Goal: Information Seeking & Learning: Learn about a topic

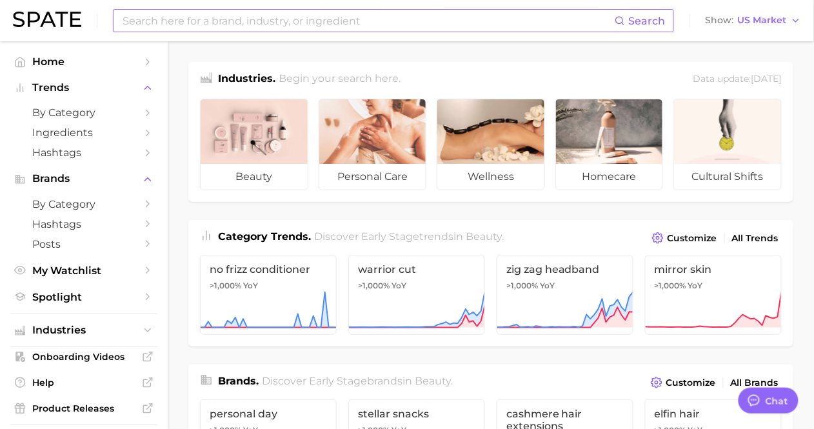
scroll to position [422, 0]
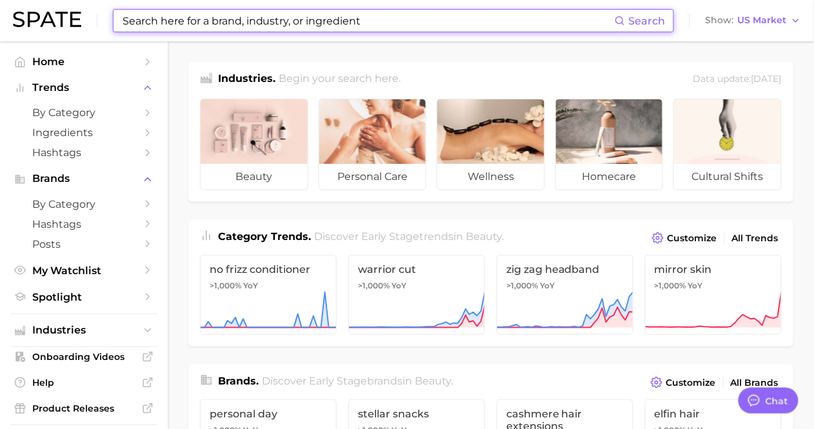
click at [195, 27] on input at bounding box center [367, 21] width 493 height 22
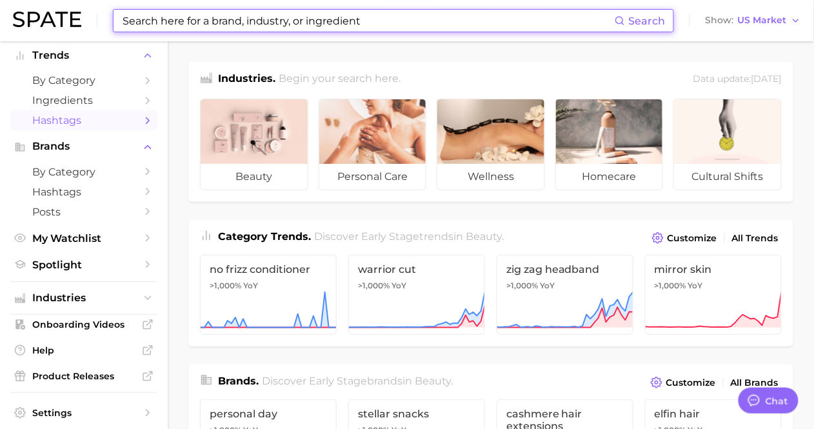
scroll to position [77, 0]
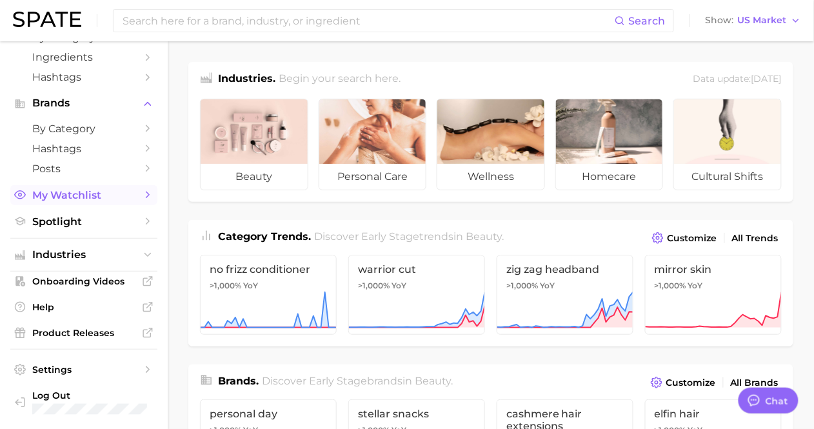
click at [99, 202] on link "My Watchlist" at bounding box center [83, 195] width 147 height 20
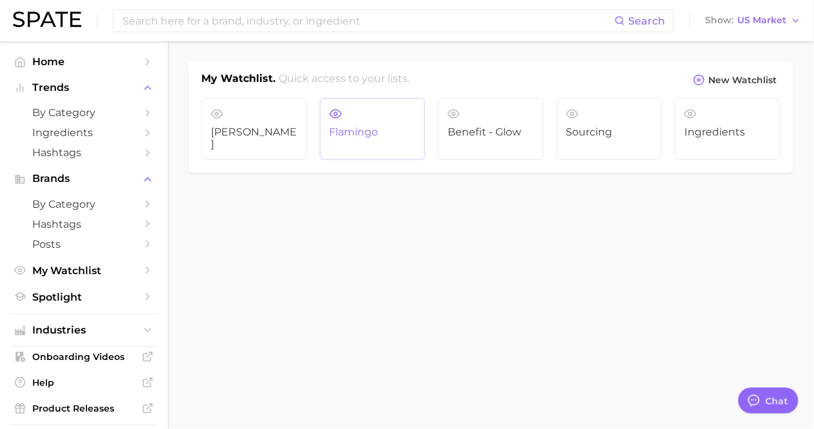
click at [368, 136] on span "Flamingo" at bounding box center [373, 132] width 86 height 12
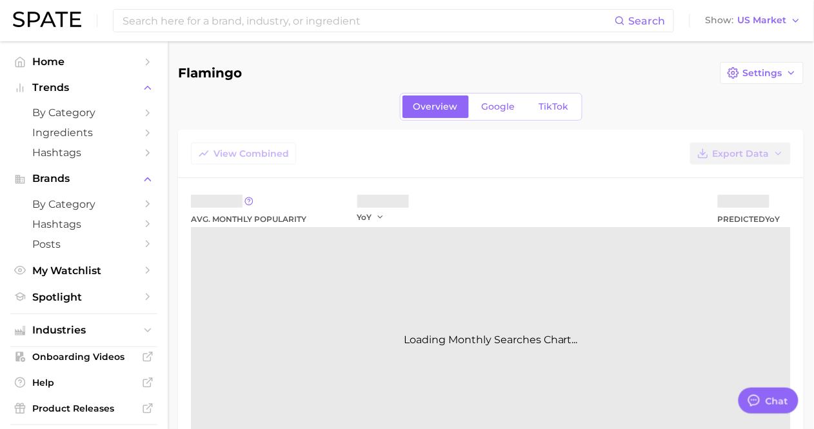
type textarea "x"
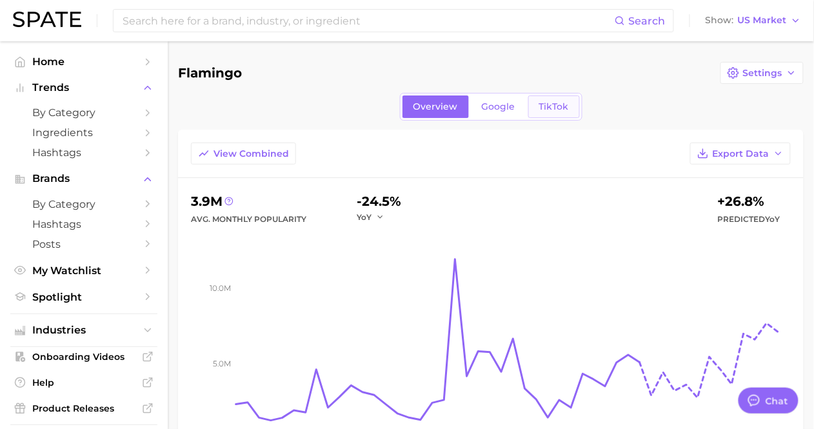
click at [557, 105] on span "TikTok" at bounding box center [554, 106] width 30 height 11
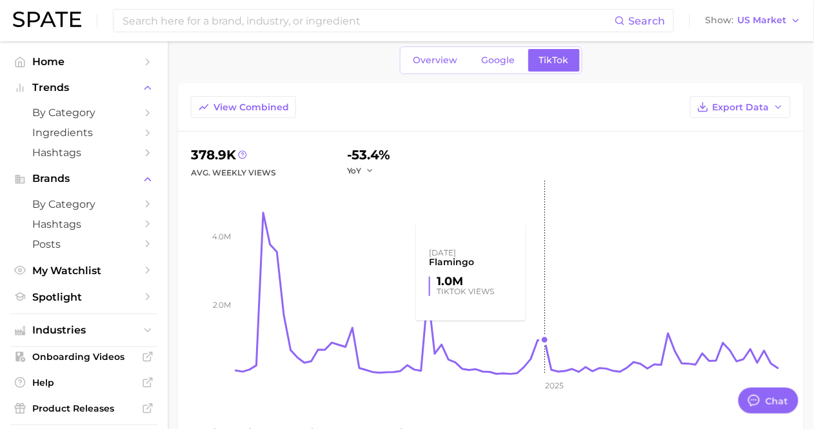
scroll to position [44, 0]
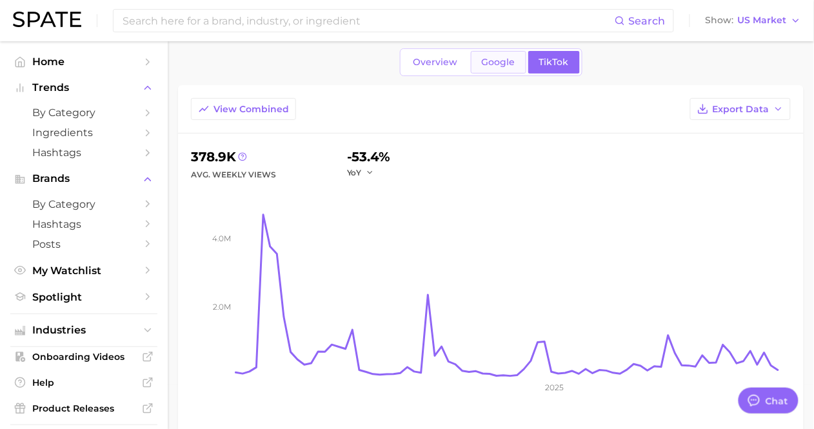
click at [497, 64] on span "Google" at bounding box center [499, 62] width 34 height 11
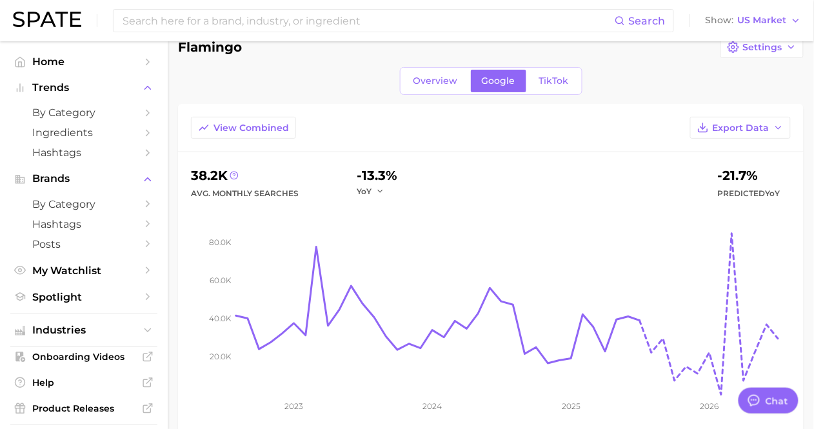
scroll to position [26, 0]
click at [446, 77] on span "Overview" at bounding box center [435, 80] width 44 height 11
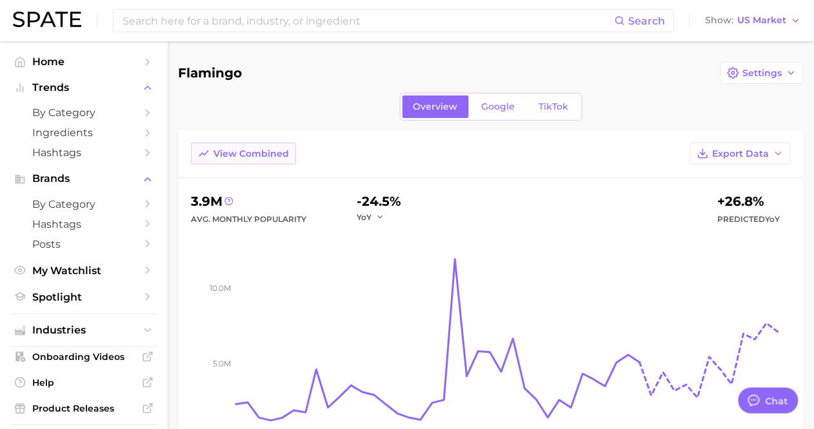
click at [273, 153] on span "View Combined" at bounding box center [250, 153] width 75 height 11
click at [270, 155] on span "View Separated" at bounding box center [250, 153] width 75 height 11
click at [270, 155] on span "View Combined" at bounding box center [250, 153] width 75 height 11
click at [548, 114] on link "TikTok" at bounding box center [554, 106] width 52 height 23
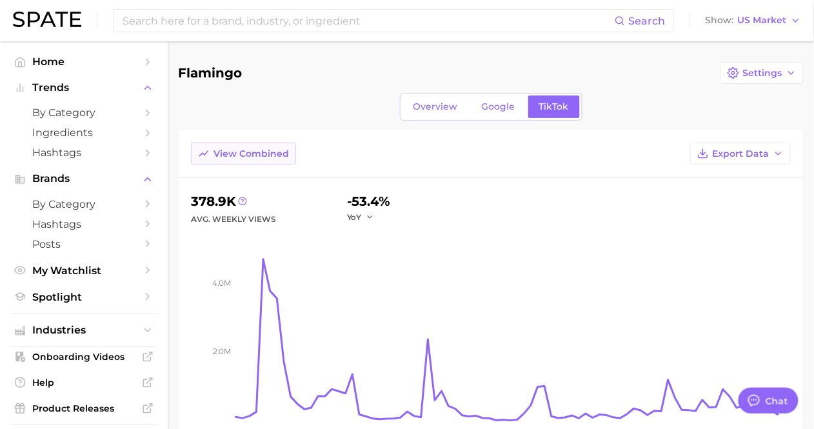
click at [275, 157] on span "View Combined" at bounding box center [250, 153] width 75 height 11
click at [275, 157] on span "View Separated" at bounding box center [250, 153] width 75 height 11
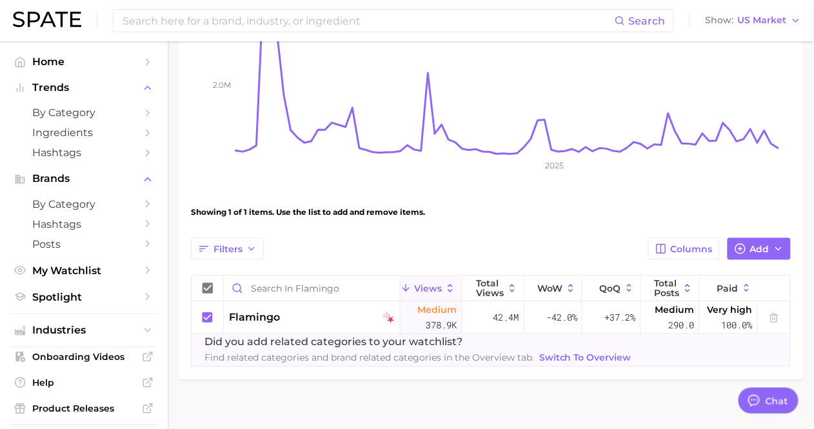
scroll to position [281, 0]
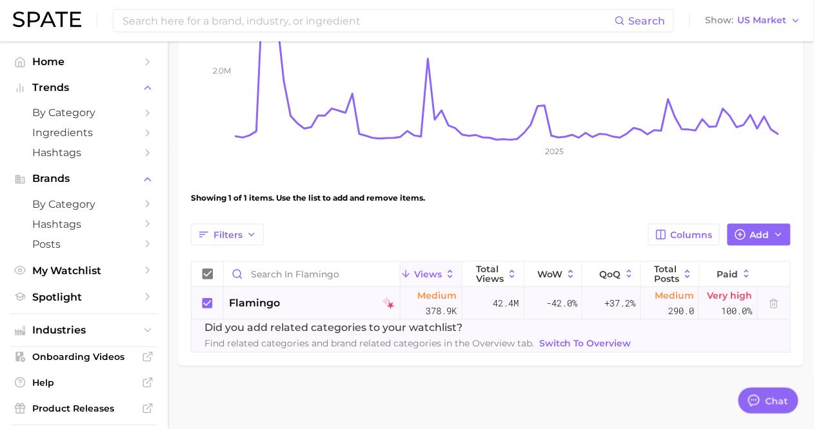
click at [264, 296] on span "flamingo" at bounding box center [254, 303] width 51 height 15
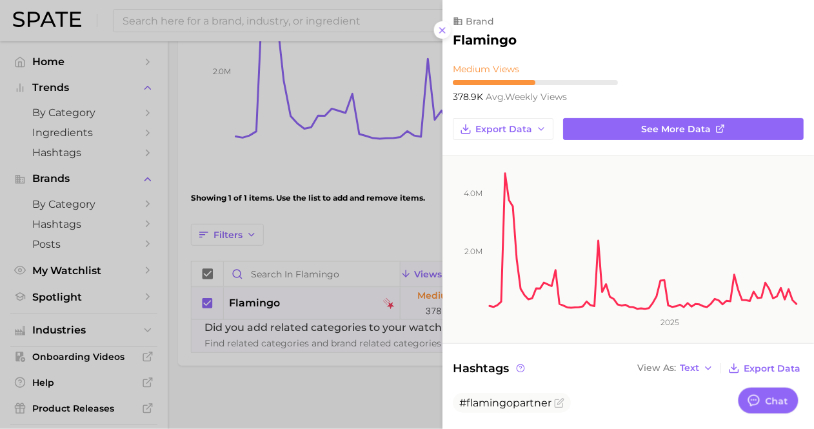
scroll to position [0, 0]
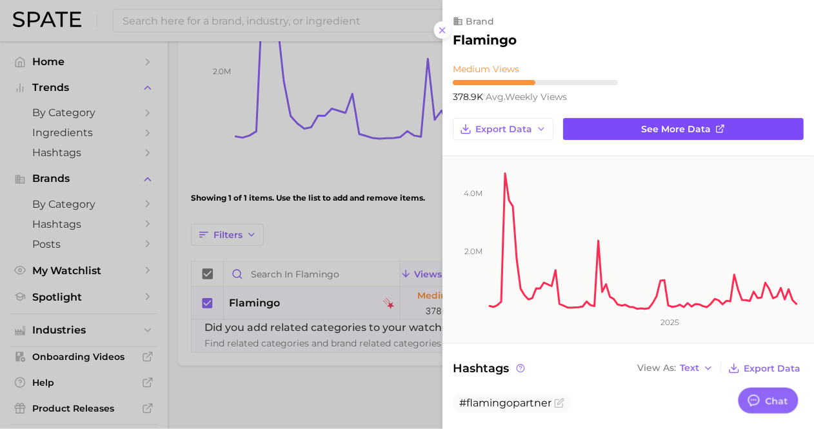
click at [687, 136] on link "See more data" at bounding box center [683, 129] width 241 height 22
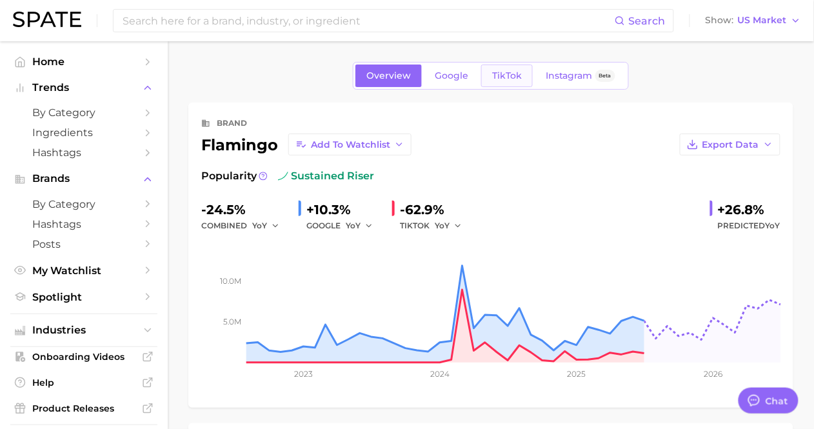
click at [513, 73] on span "TikTok" at bounding box center [507, 75] width 30 height 11
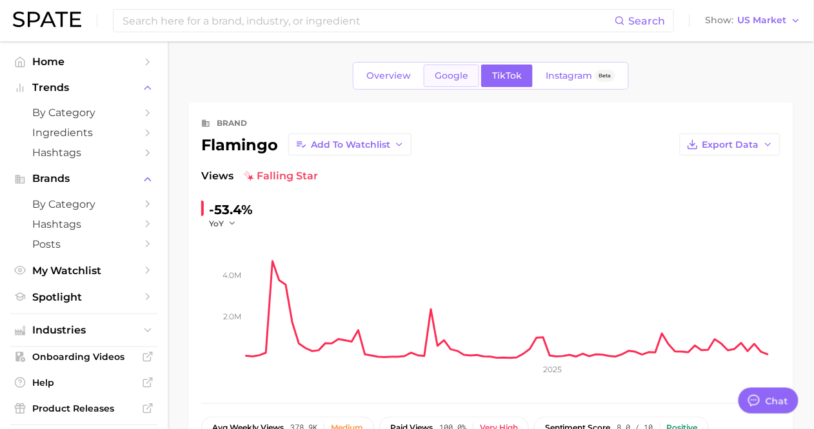
click at [451, 73] on span "Google" at bounding box center [452, 75] width 34 height 11
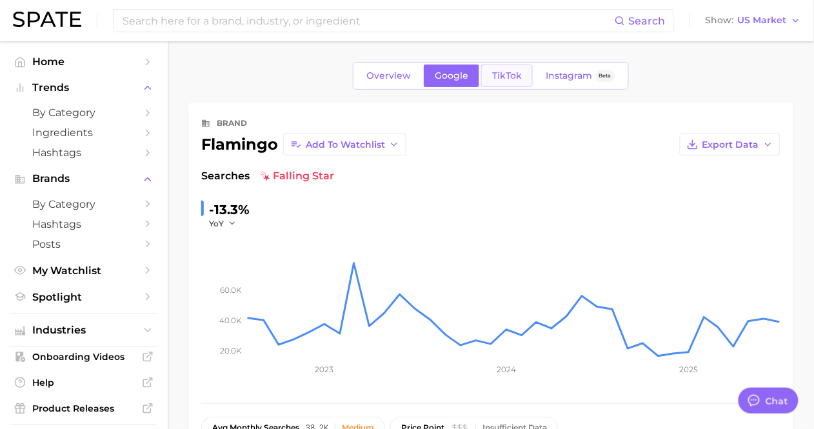
click at [521, 72] on link "TikTok" at bounding box center [507, 75] width 52 height 23
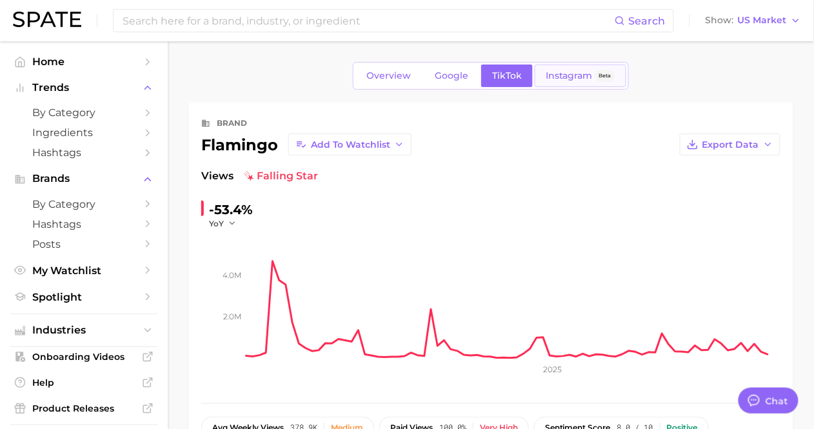
click at [557, 72] on span "Instagram" at bounding box center [569, 75] width 47 height 11
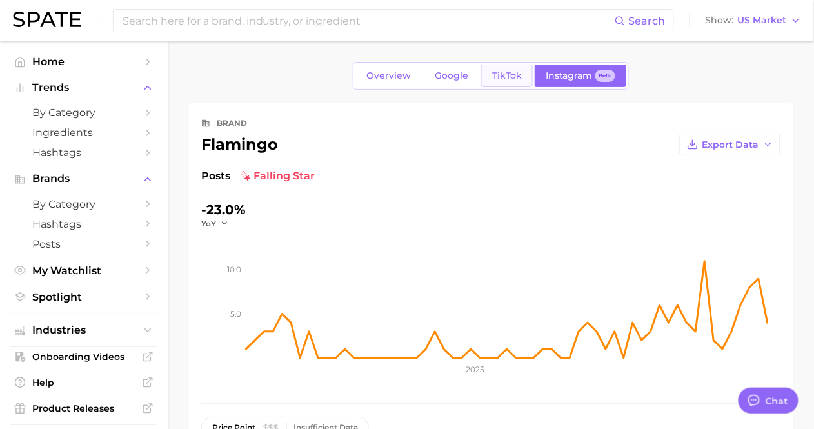
click at [488, 77] on link "TikTok" at bounding box center [507, 75] width 52 height 23
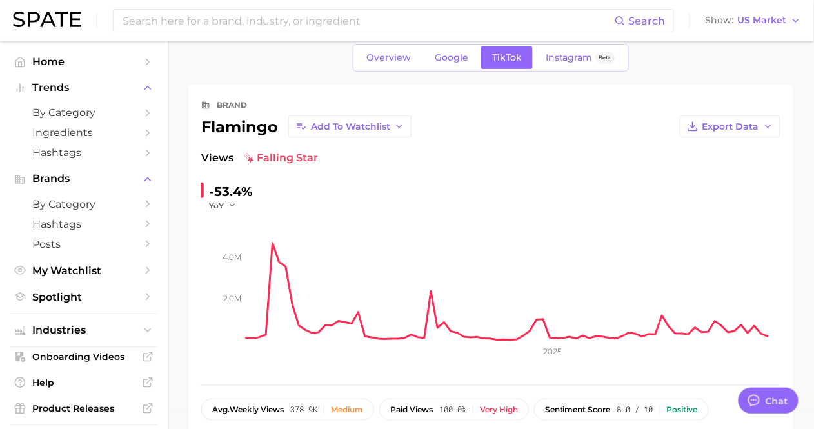
scroll to position [23, 0]
